Goal: Transaction & Acquisition: Subscribe to service/newsletter

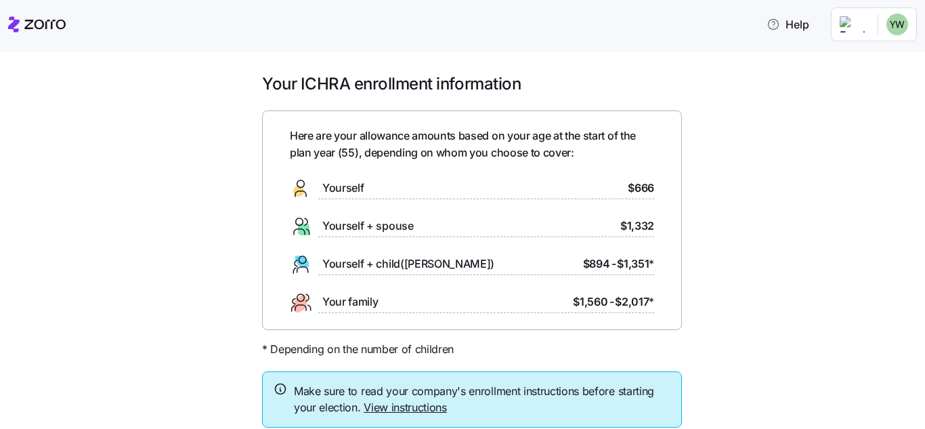
scroll to position [95, 0]
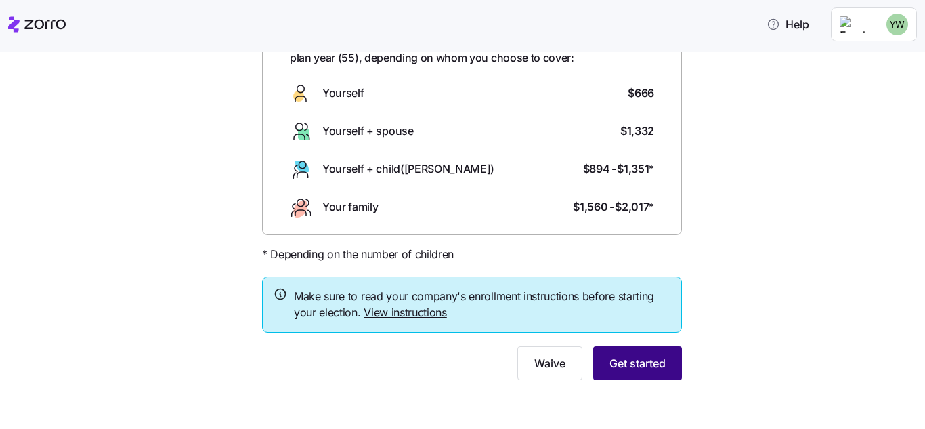
click at [648, 369] on span "Get started" at bounding box center [638, 363] width 56 height 16
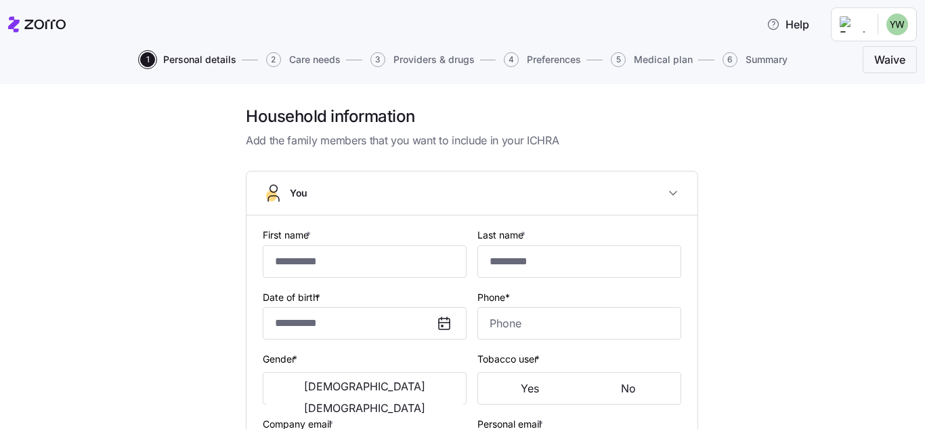
type input "*******"
type input "******"
type input "[EMAIL_ADDRESS][DOMAIN_NAME]"
type input "**********"
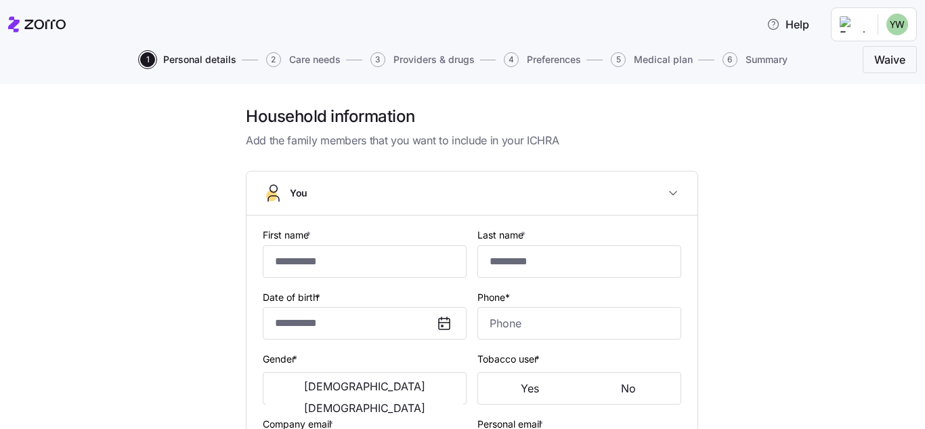
checkbox input "true"
type input "**********"
type input "[PHONE_NUMBER]"
type input "[DEMOGRAPHIC_DATA] citizen"
type input "Married"
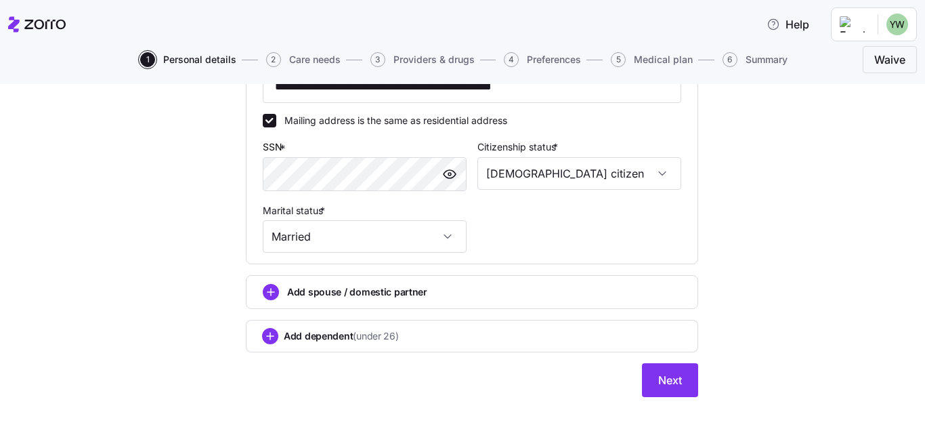
scroll to position [507, 0]
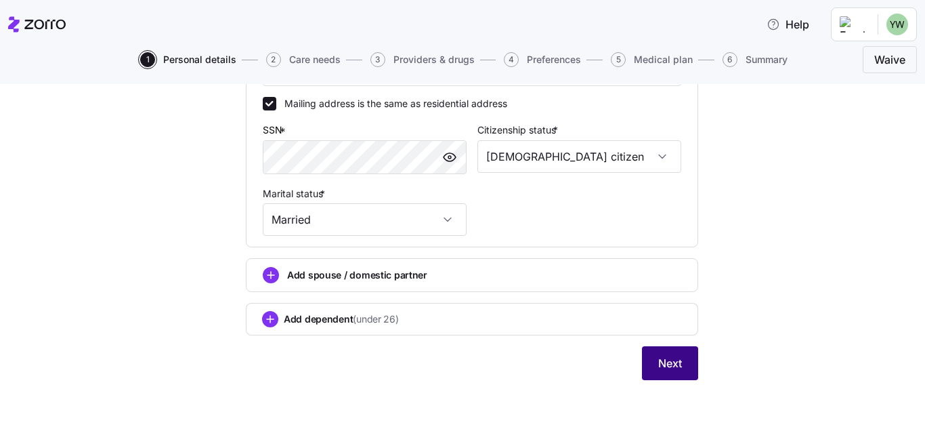
click at [649, 358] on button "Next" at bounding box center [670, 363] width 56 height 34
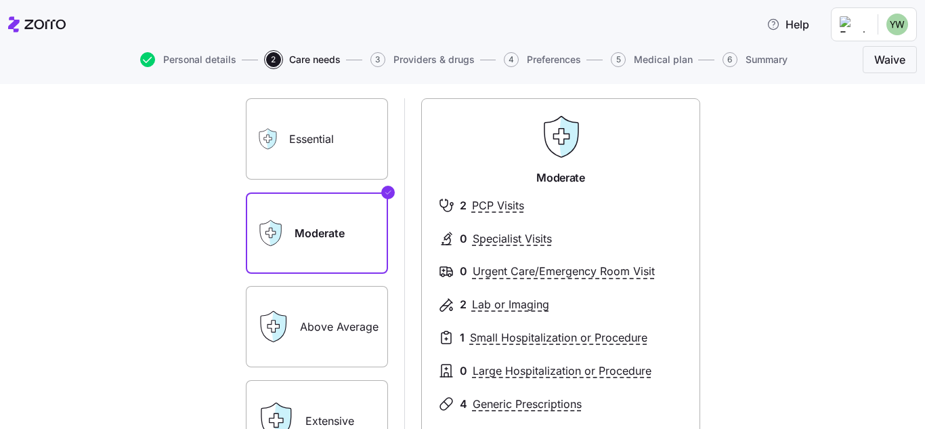
scroll to position [203, 0]
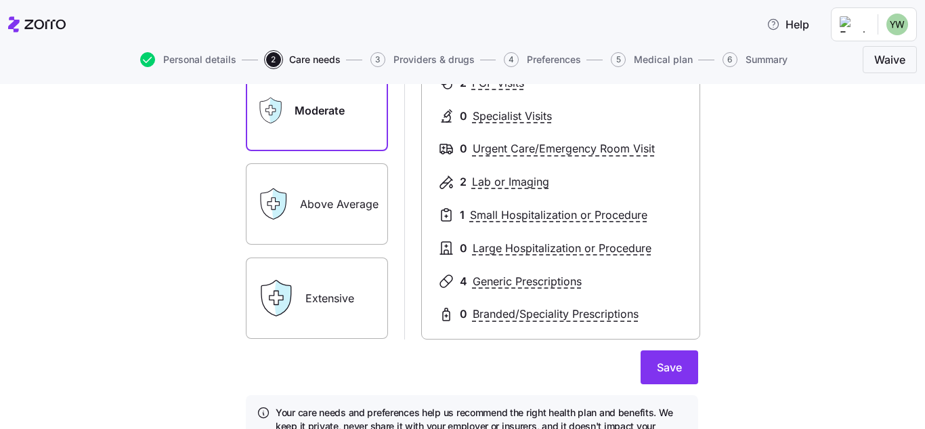
click at [285, 320] on div "Extensive" at bounding box center [317, 297] width 142 height 81
click at [310, 295] on label "Extensive" at bounding box center [317, 297] width 142 height 81
click at [0, 0] on input "Extensive" at bounding box center [0, 0] width 0 height 0
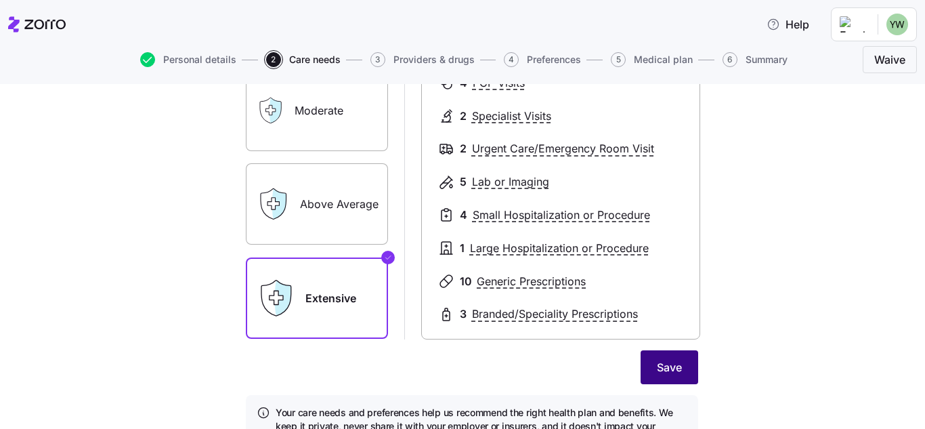
click at [679, 373] on button "Save" at bounding box center [670, 367] width 58 height 34
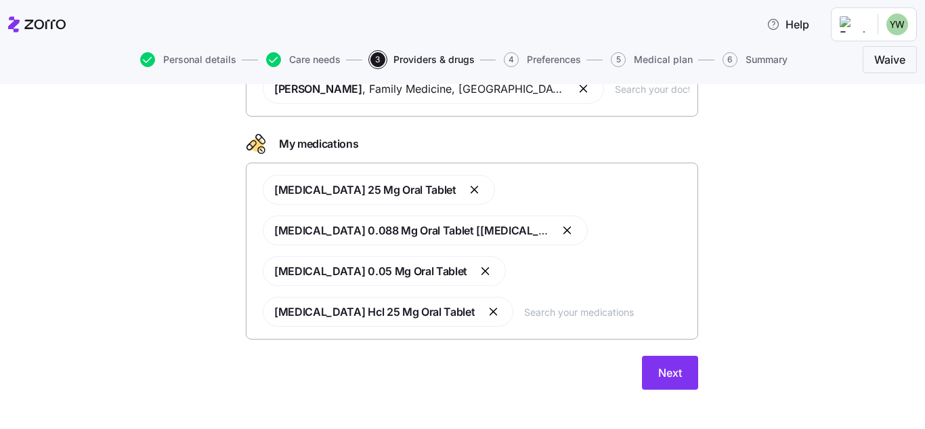
scroll to position [135, 0]
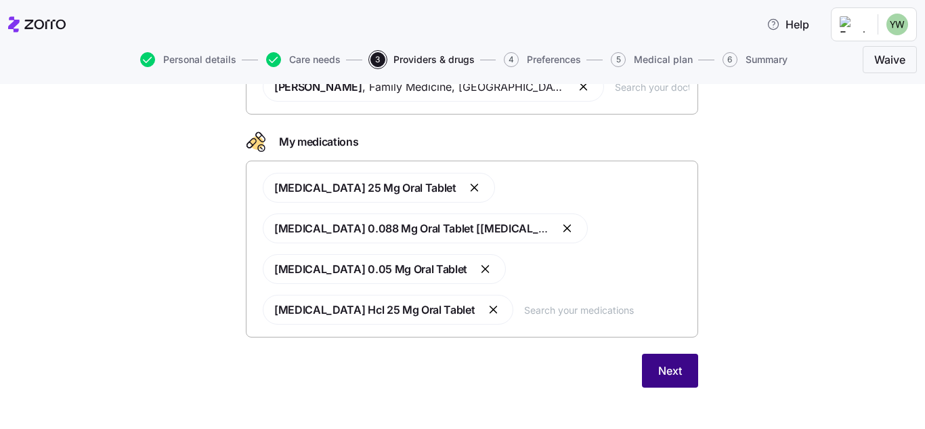
click at [674, 369] on span "Next" at bounding box center [670, 370] width 24 height 16
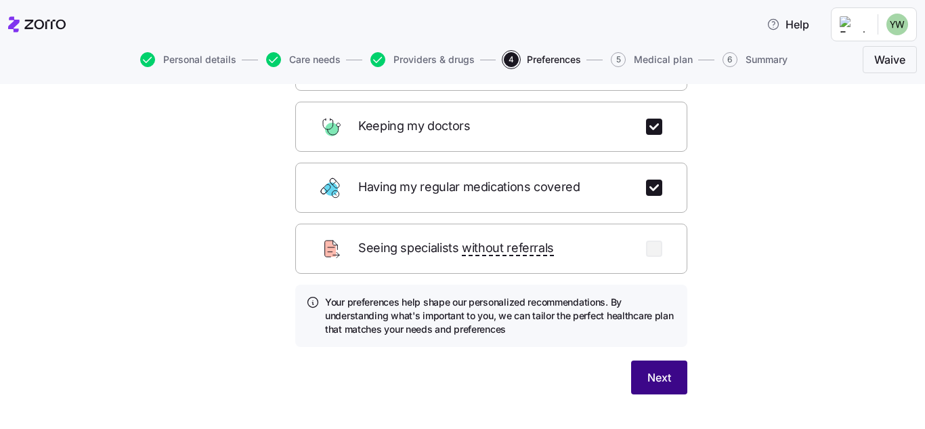
click at [670, 364] on button "Next" at bounding box center [659, 377] width 56 height 34
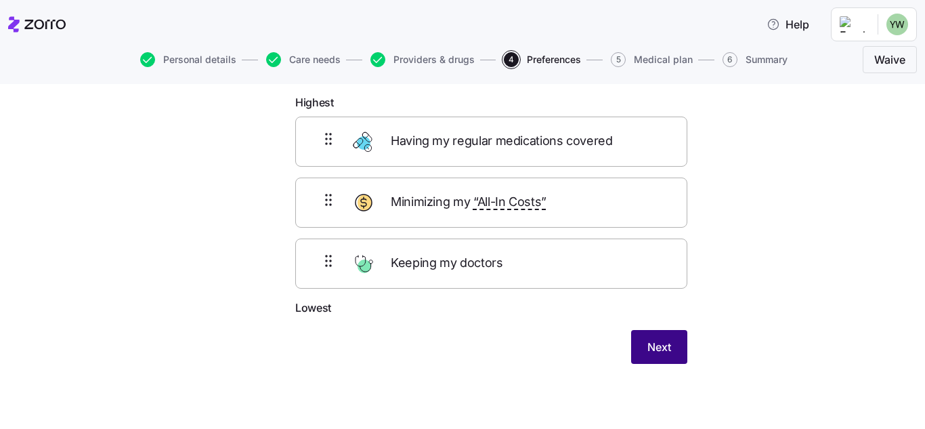
click at [648, 346] on span "Next" at bounding box center [660, 347] width 24 height 16
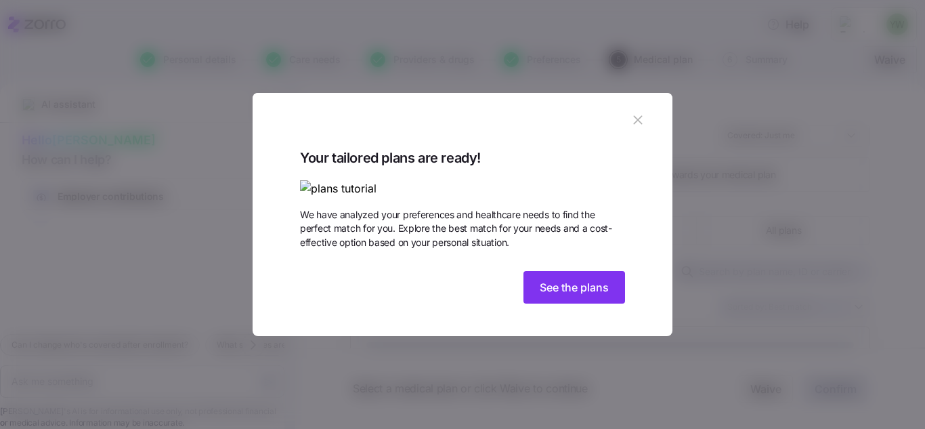
click at [540, 295] on span "See the plans" at bounding box center [574, 287] width 69 height 16
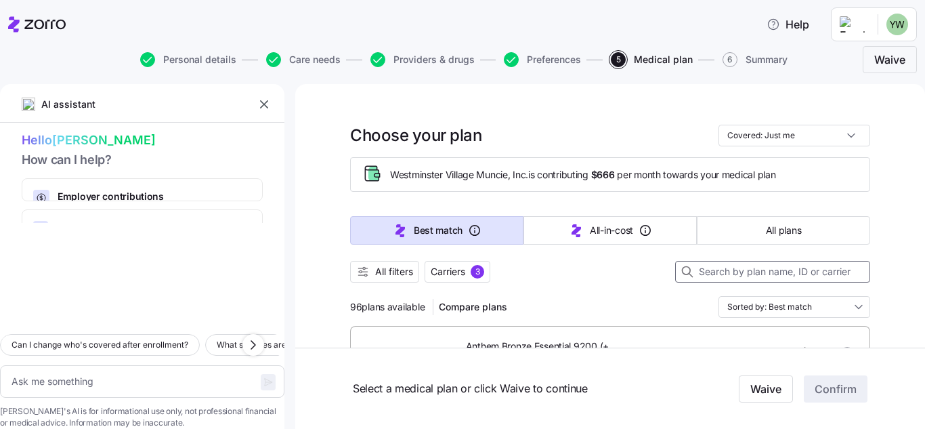
click at [833, 274] on input at bounding box center [772, 272] width 195 height 22
click at [775, 232] on span "All plans" at bounding box center [783, 231] width 35 height 14
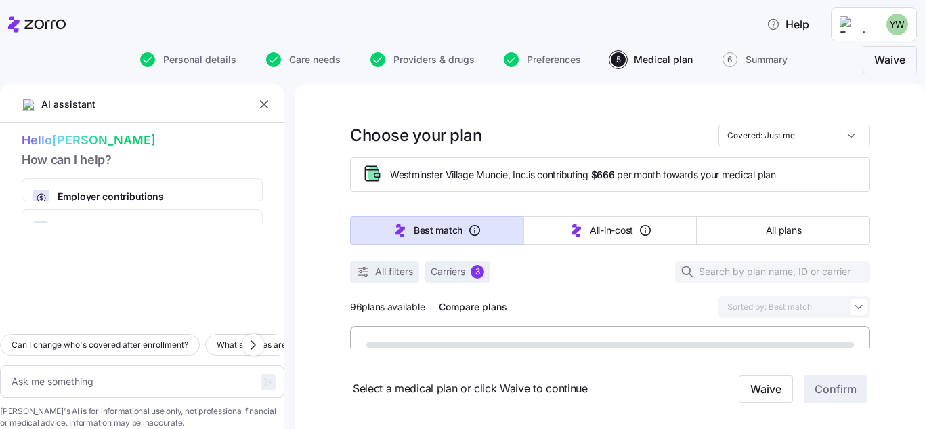
type textarea "x"
type input "Sorted by: Premium"
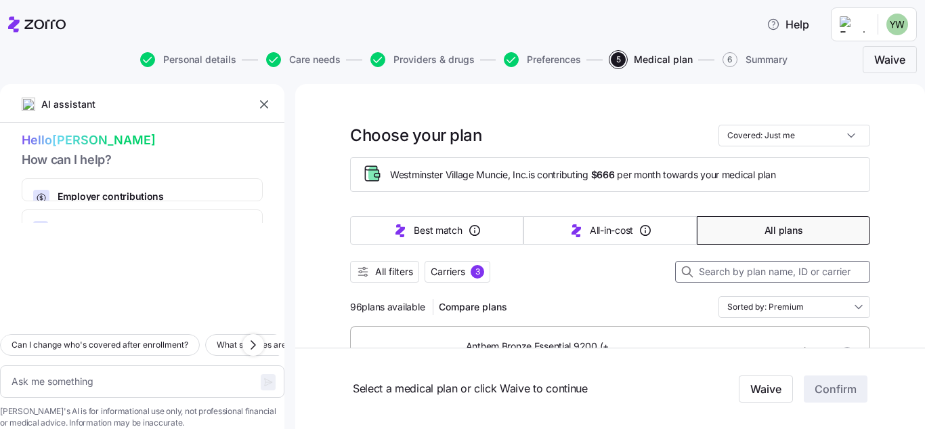
click at [807, 270] on input at bounding box center [772, 272] width 195 height 22
type input "a"
type textarea "x"
type input "aN"
type textarea "x"
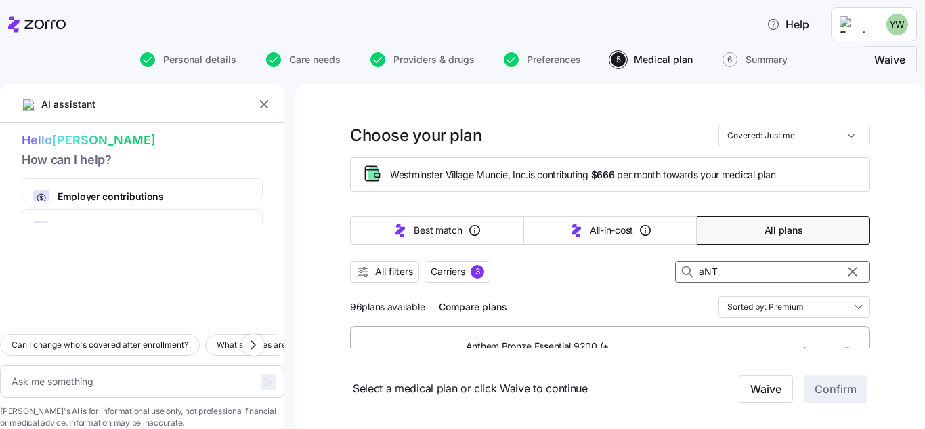
type input "aNTH"
type textarea "x"
type input "aNTHEM"
type textarea "x"
type input "aNTHE"
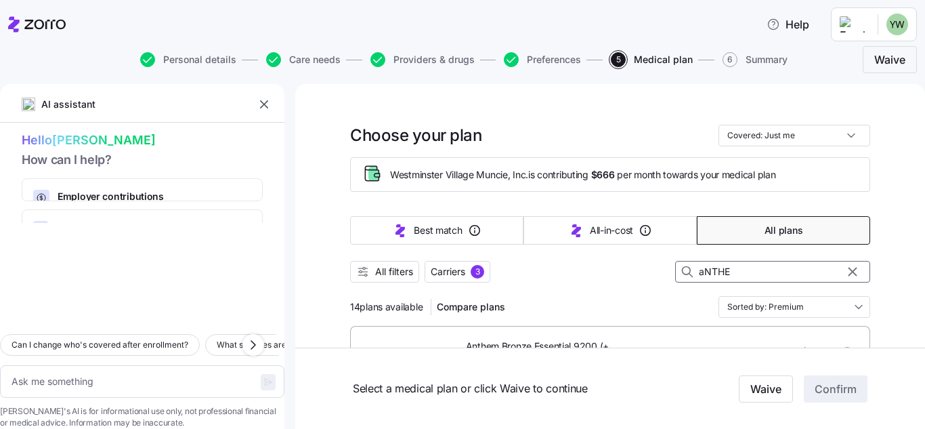
type textarea "x"
type input "aNTH"
type textarea "x"
type input "aNT"
type textarea "x"
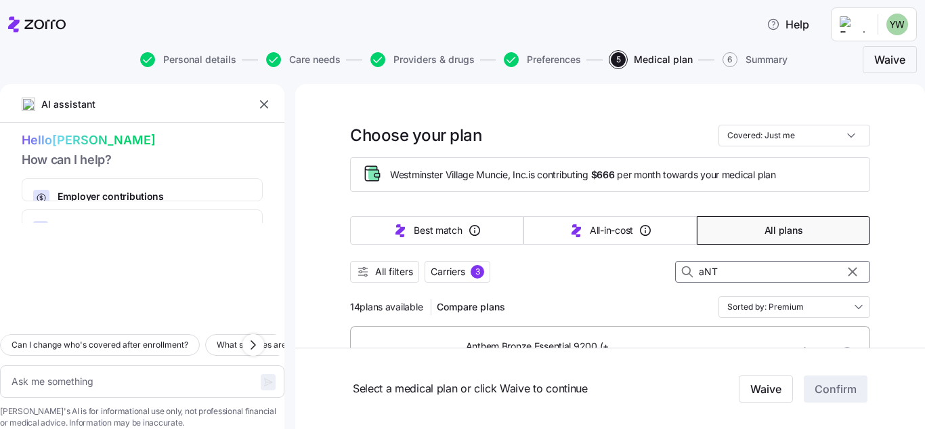
type input "aN"
type textarea "x"
type input "a"
type textarea "x"
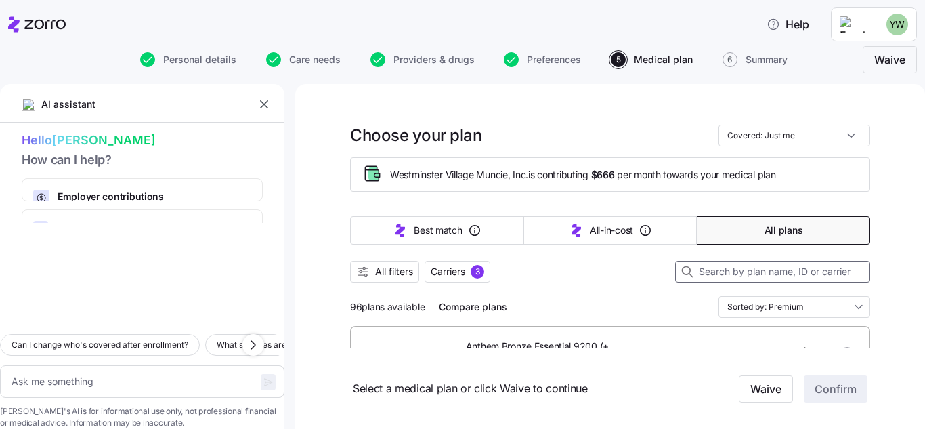
type input "A"
type textarea "x"
type input "An"
type textarea "x"
type input "Anth"
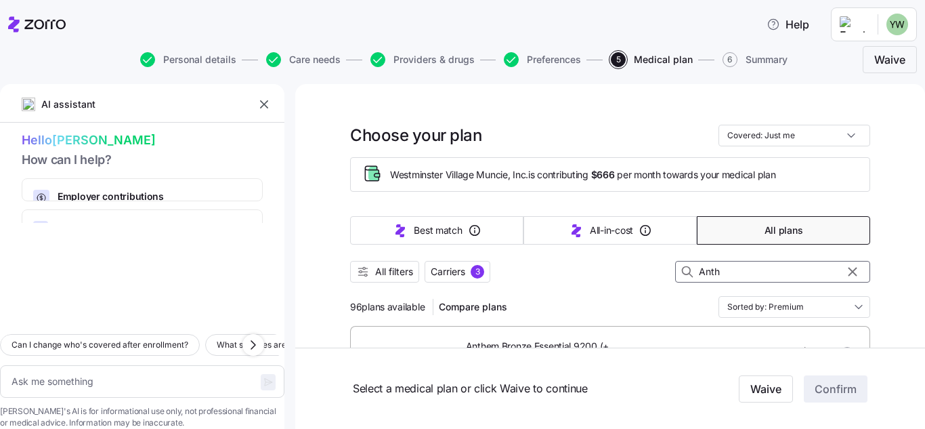
type textarea "x"
type input "Anthe"
type textarea "x"
type input "Anthem"
type textarea "x"
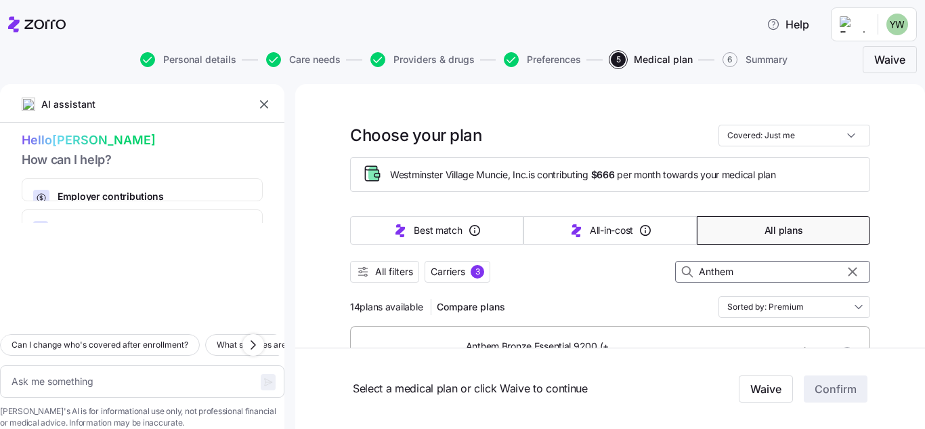
type input "Anthem"
type textarea "x"
type input "Anthem H"
type textarea "x"
type input "Anthem He"
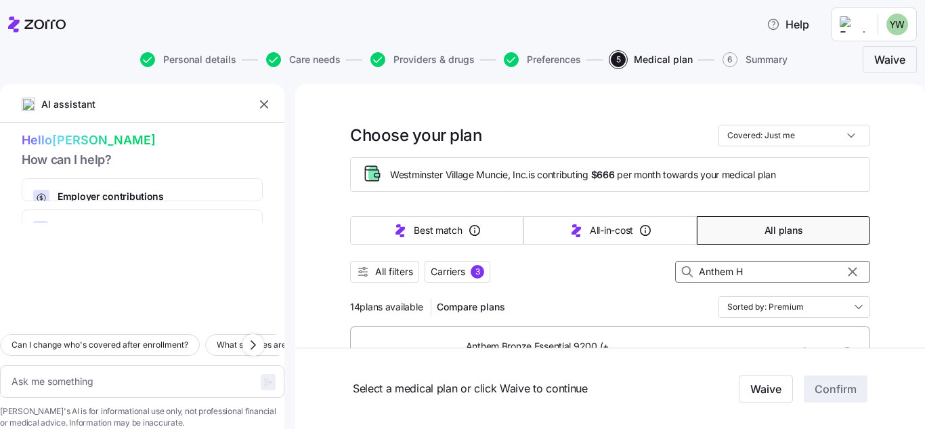
type textarea "x"
type input "Anthem Hear"
type textarea "x"
type input "Anthem Heart"
type textarea "x"
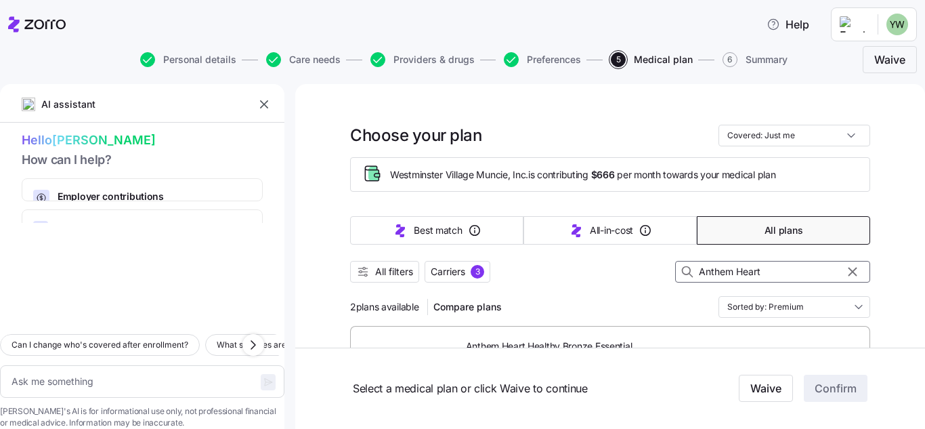
type input "Anthem Heart"
type textarea "x"
type input "Anthem Heart H"
type textarea "x"
type input "Anthem Heart He"
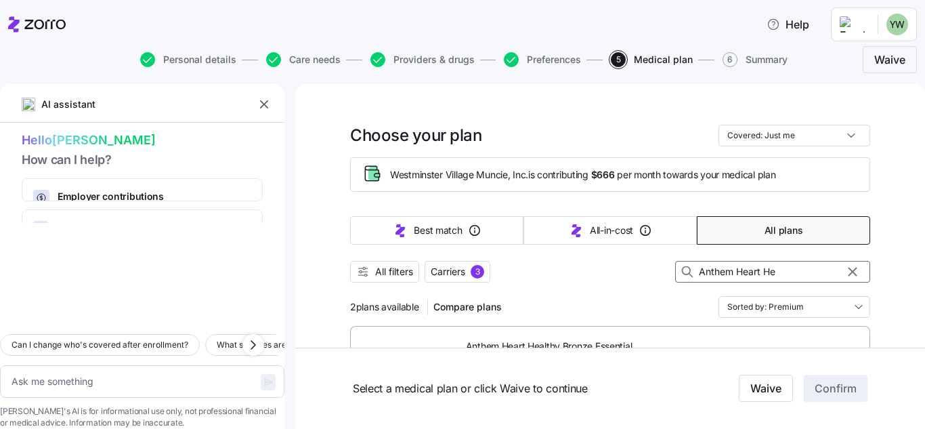
type textarea "x"
type input "Anthem Heart Hea"
type textarea "x"
type input "Anthem Heart Healt"
type textarea "x"
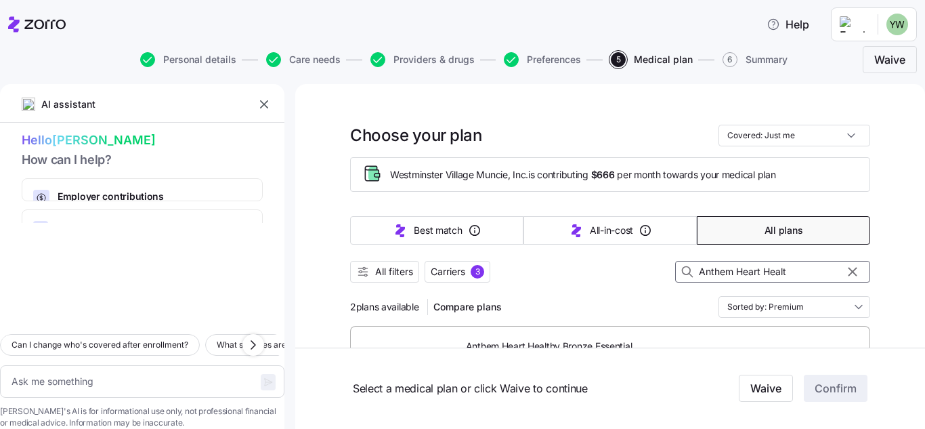
type input "Anthem Heart Health"
type textarea "x"
type input "Anthem Heart Healthy"
type textarea "x"
type input "Anthem Heart Healthy S"
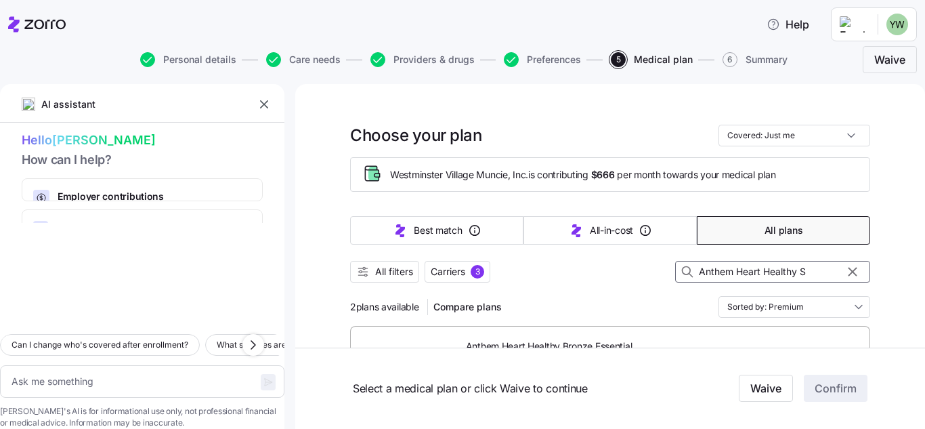
type textarea "x"
type input "Anthem Heart Healthy Si"
type textarea "x"
type input "Anthem Heart Healthy Sil"
type textarea "x"
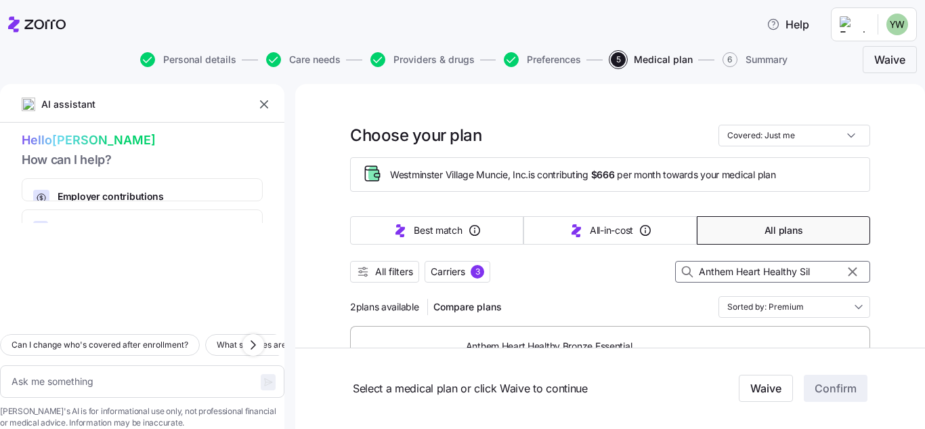
type input "Anthem Heart Healthy Silv"
type textarea "x"
type input "Anthem Heart Healthy Silve"
type textarea "x"
type input "Anthem Heart Healthy Silver"
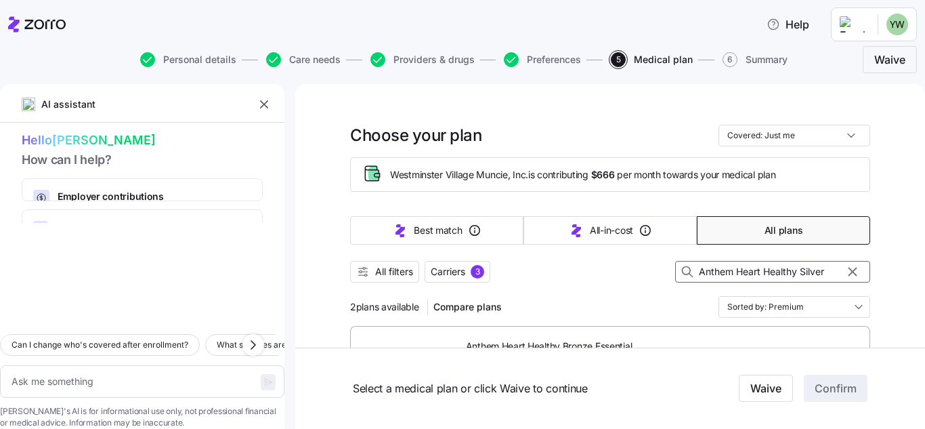
type textarea "x"
type input "Anthem Heart Healthy Silver"
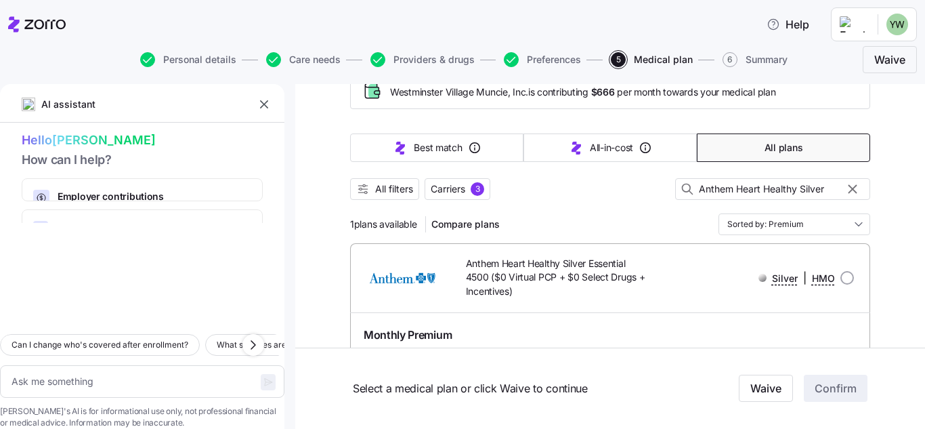
scroll to position [77, 0]
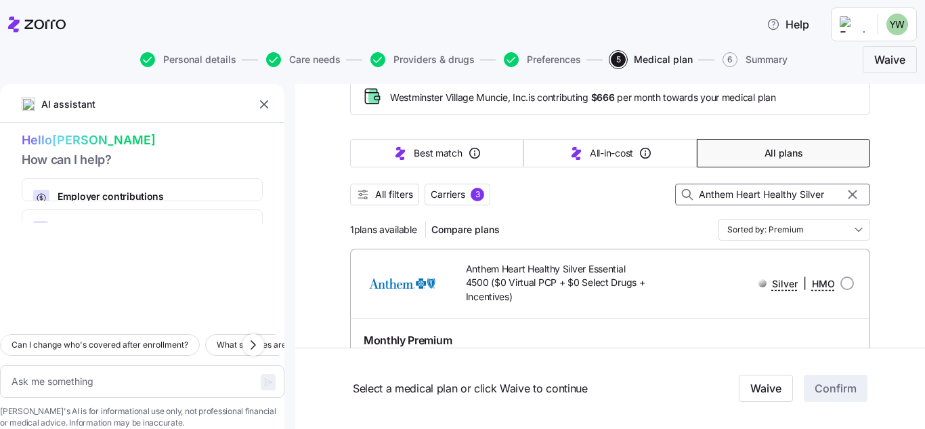
click at [822, 196] on input "Anthem Heart Healthy Silver" at bounding box center [772, 195] width 195 height 22
type textarea "x"
type input "Anthem Heart"
type textarea "x"
type input "Anthem Heart"
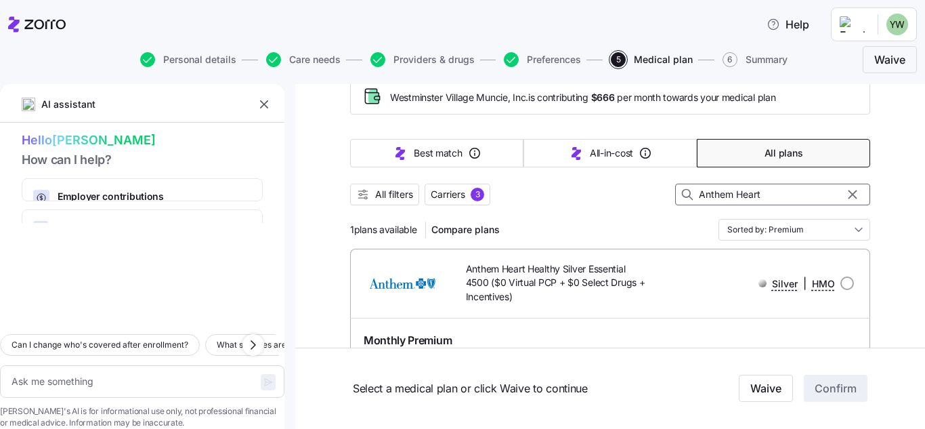
type textarea "x"
type input "Anthem Hear"
type textarea "x"
type input "Anthem Hea"
type textarea "x"
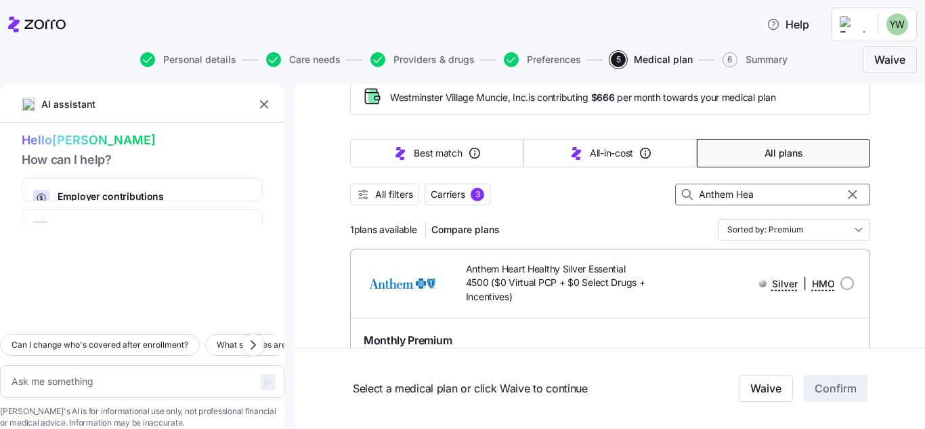
type input "Anthem He"
type textarea "x"
type input "Anthem H"
type textarea "x"
type input "Anthem"
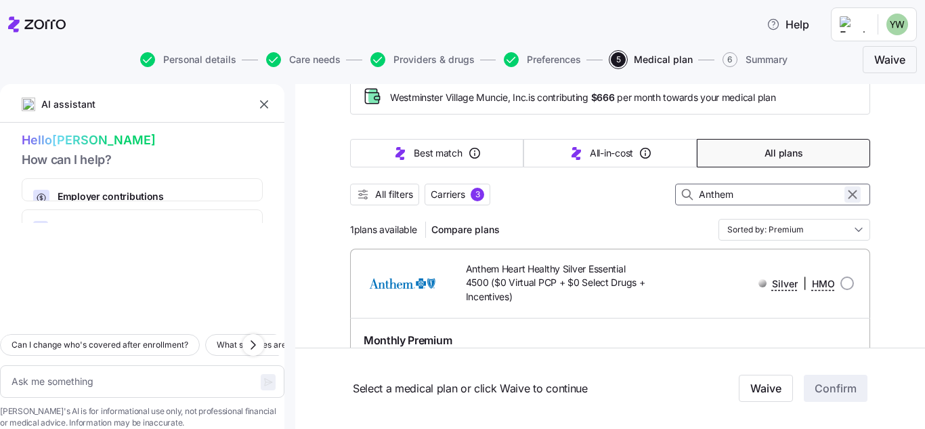
type textarea "x"
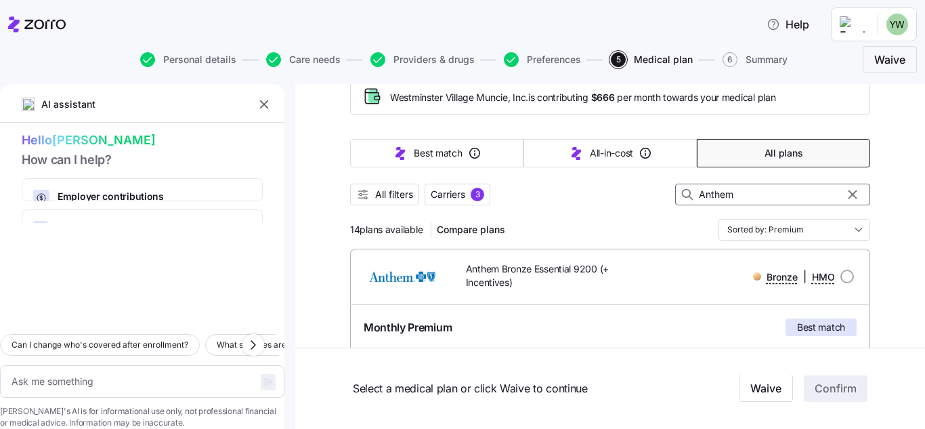
type input "Anthem"
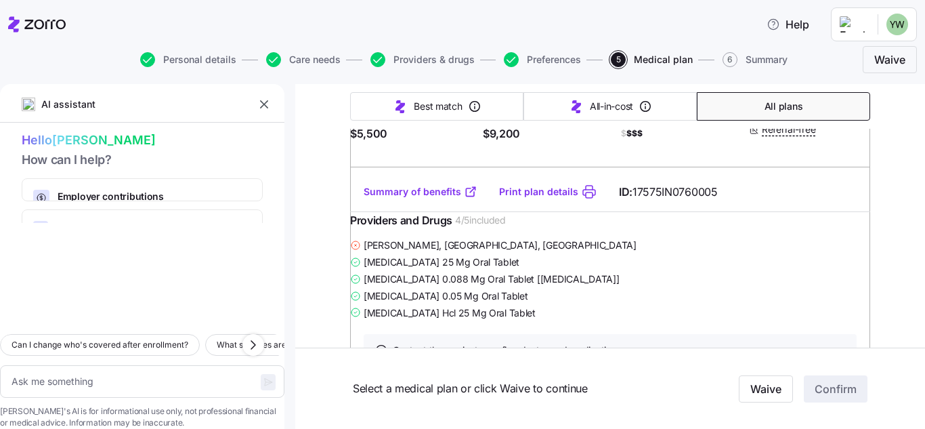
scroll to position [1363, 0]
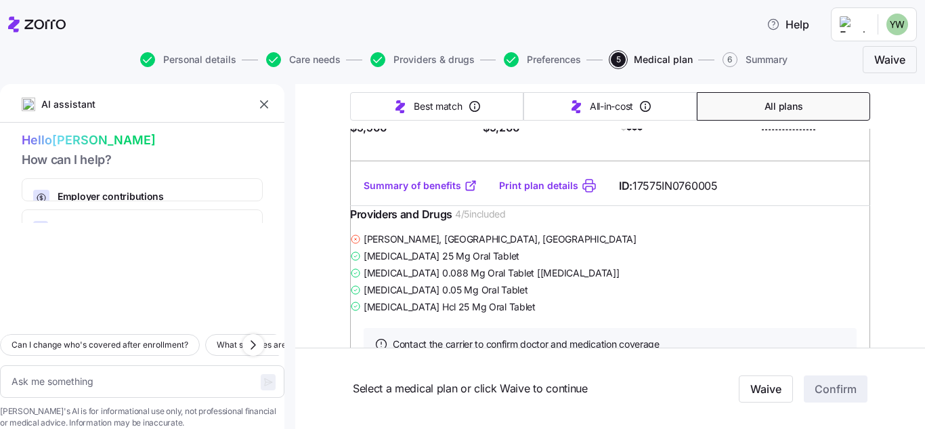
click at [537, 192] on link "Print plan details" at bounding box center [538, 186] width 79 height 14
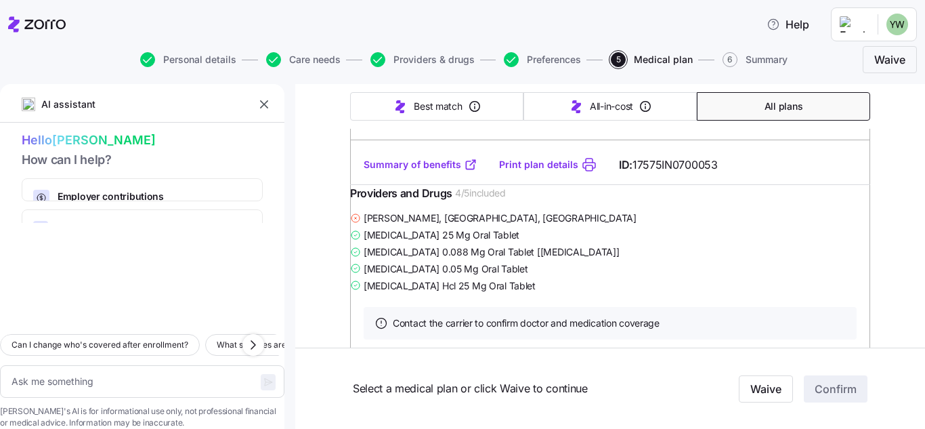
scroll to position [1886, 0]
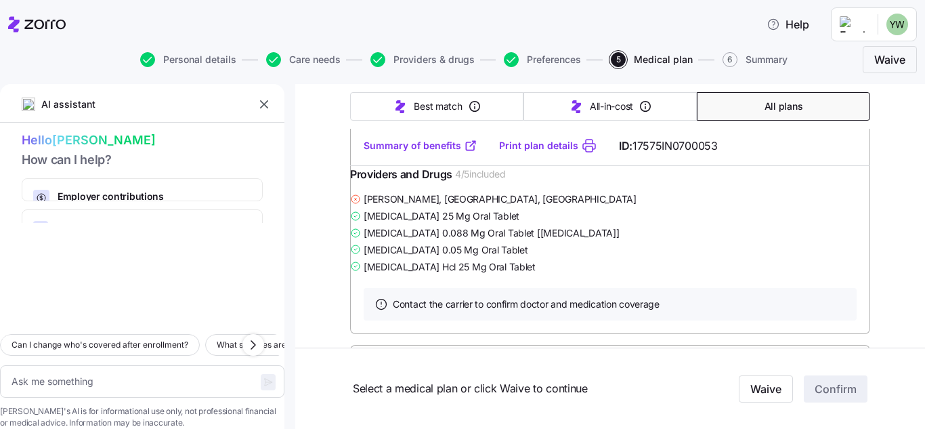
click at [548, 152] on link "Print plan details" at bounding box center [538, 146] width 79 height 14
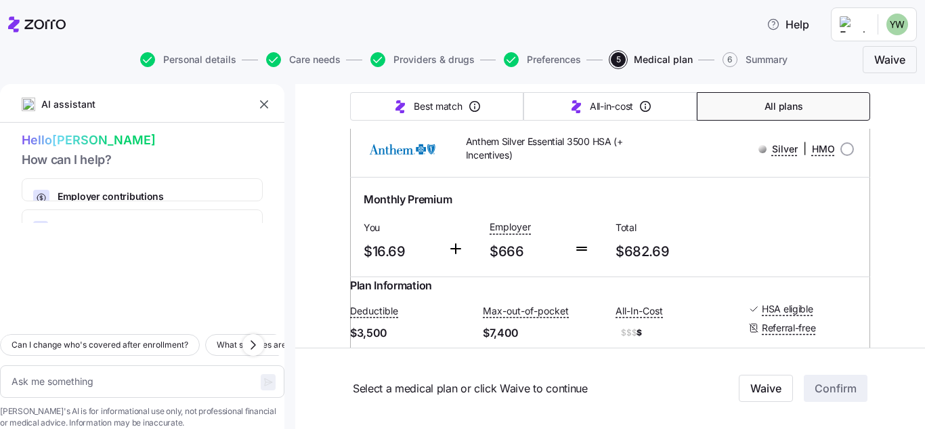
scroll to position [5531, 0]
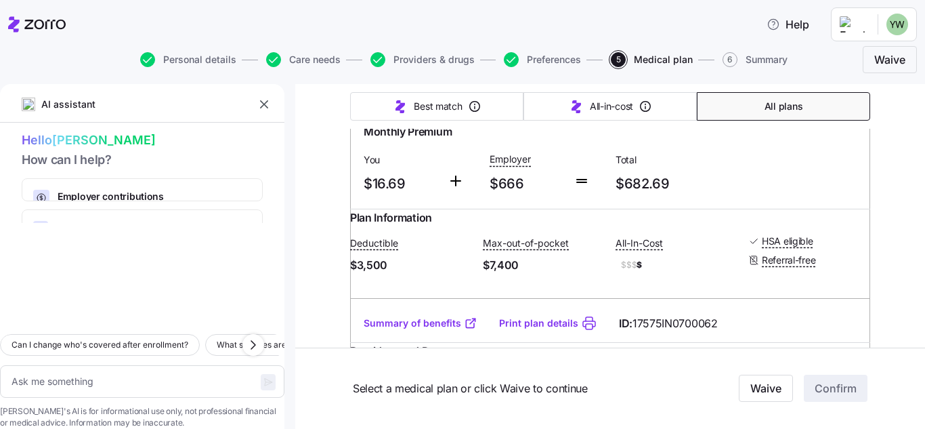
click at [541, 316] on link "Print plan details" at bounding box center [538, 323] width 79 height 14
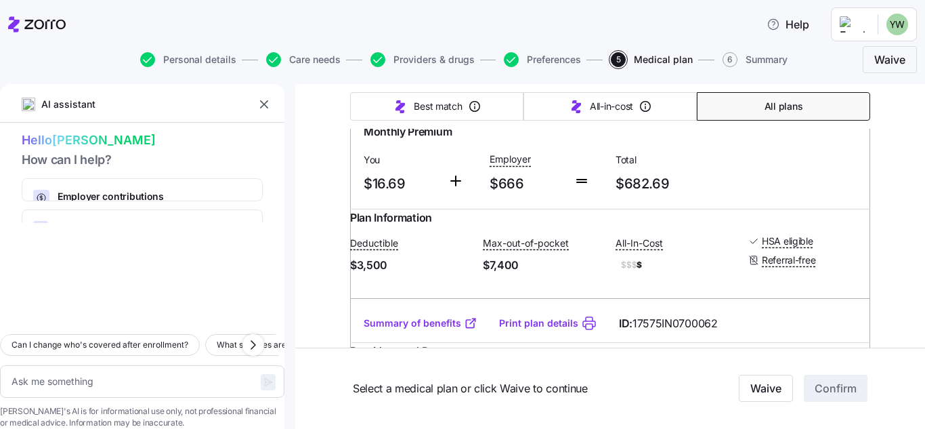
type textarea "x"
click at [266, 104] on icon "button" at bounding box center [264, 105] width 14 height 14
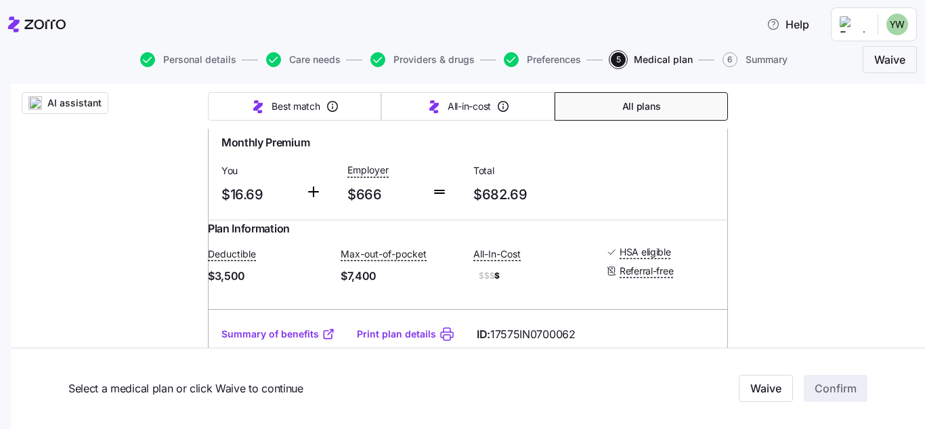
radio input "true"
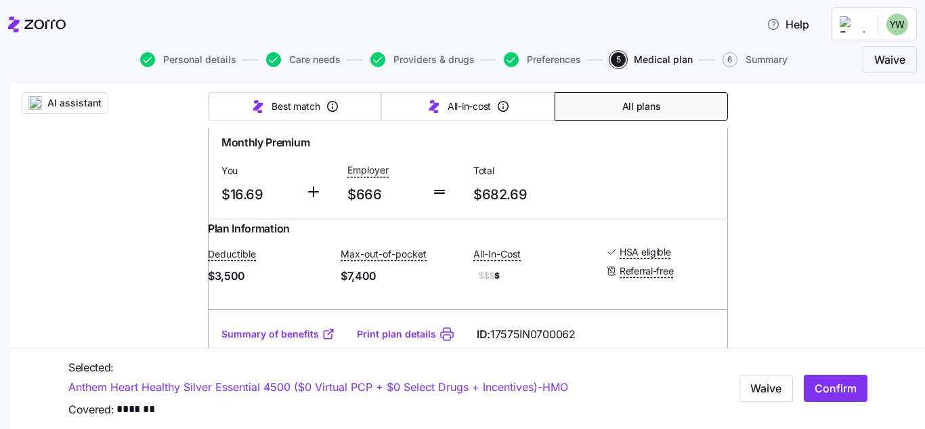
click at [825, 395] on span "Confirm" at bounding box center [836, 388] width 42 height 16
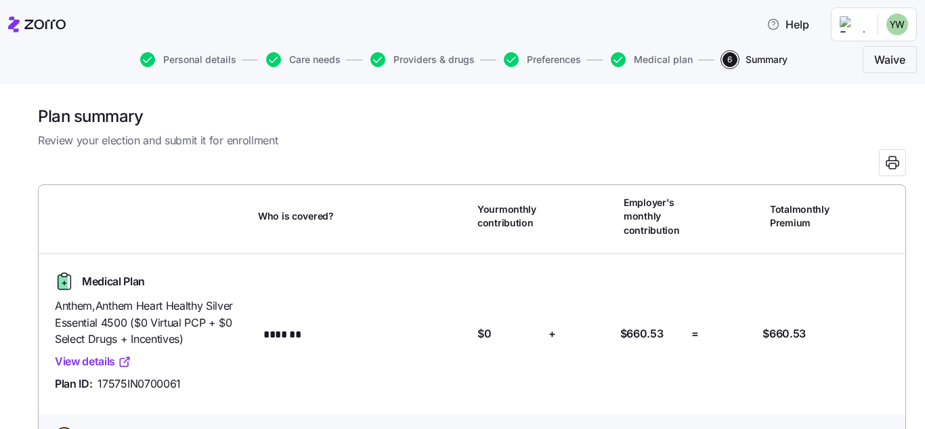
click at [111, 353] on link "View details" at bounding box center [93, 361] width 77 height 17
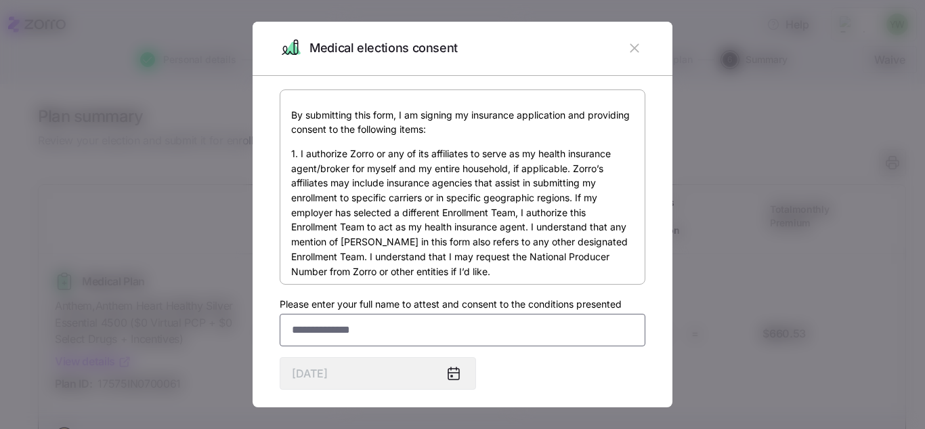
click at [499, 331] on input "Please enter your full name to attest and consent to the conditions presented" at bounding box center [463, 330] width 366 height 33
type input "**********"
click at [610, 411] on button "Agree" at bounding box center [614, 428] width 63 height 34
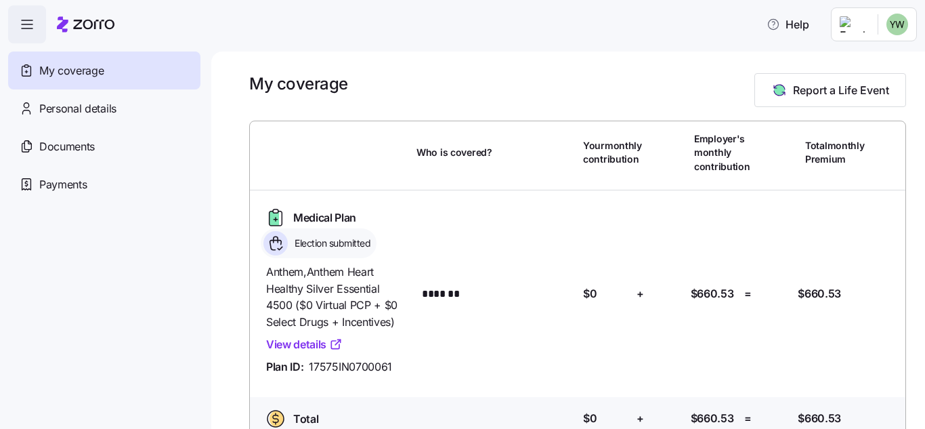
click at [287, 336] on link "View details" at bounding box center [304, 344] width 77 height 17
click at [80, 117] on div "Personal details" at bounding box center [104, 108] width 192 height 38
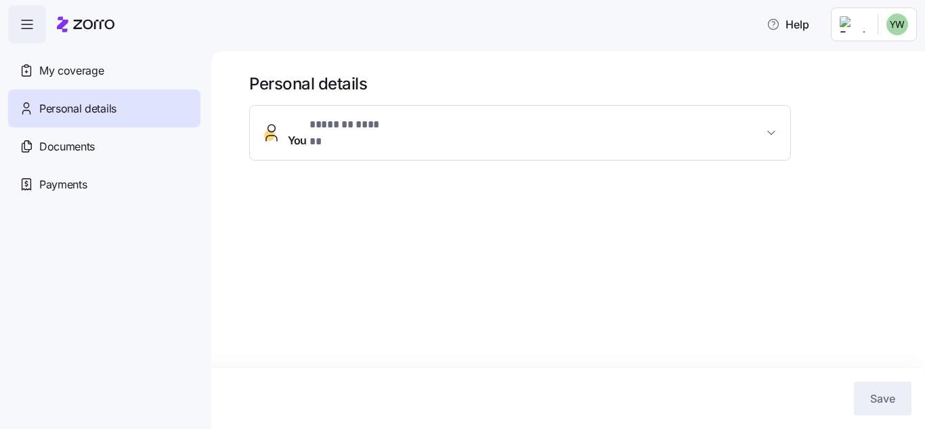
click at [63, 142] on span "Documents" at bounding box center [67, 146] width 56 height 17
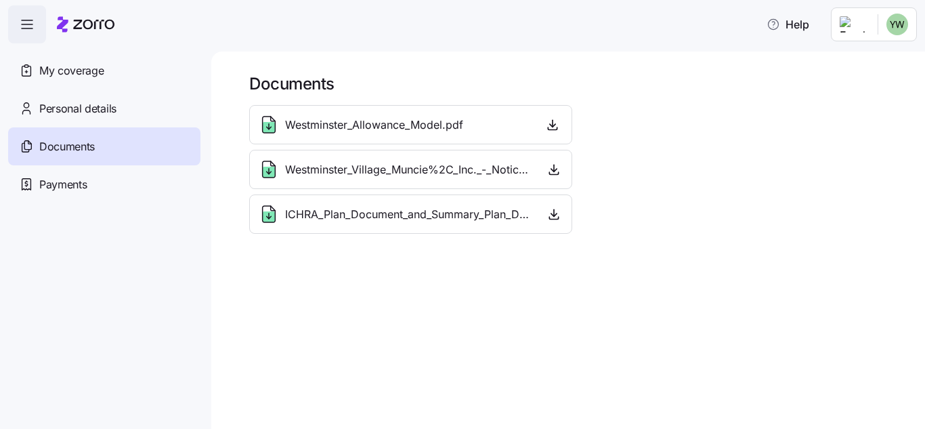
click at [35, 192] on div "Payments" at bounding box center [104, 184] width 192 height 38
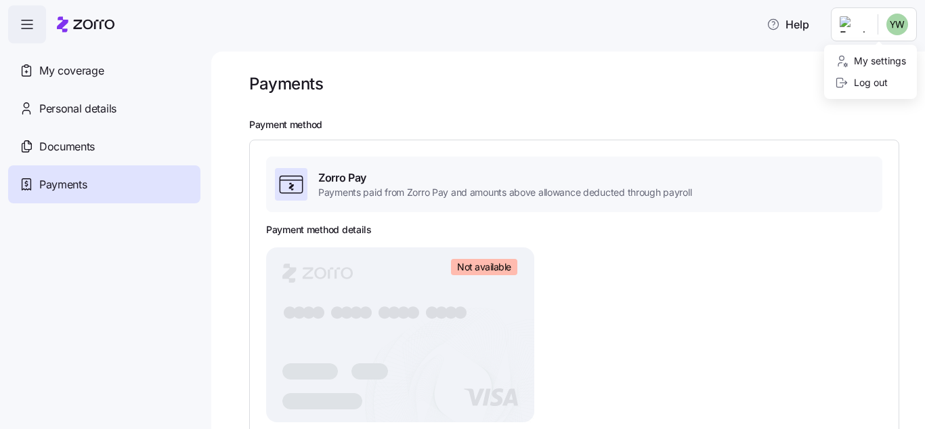
click at [890, 28] on html "Help My coverage Personal details Documents Partners hub Payments Payments Paym…" at bounding box center [462, 210] width 925 height 421
click at [883, 83] on div "Log out" at bounding box center [861, 82] width 53 height 15
